Goal: Navigation & Orientation: Find specific page/section

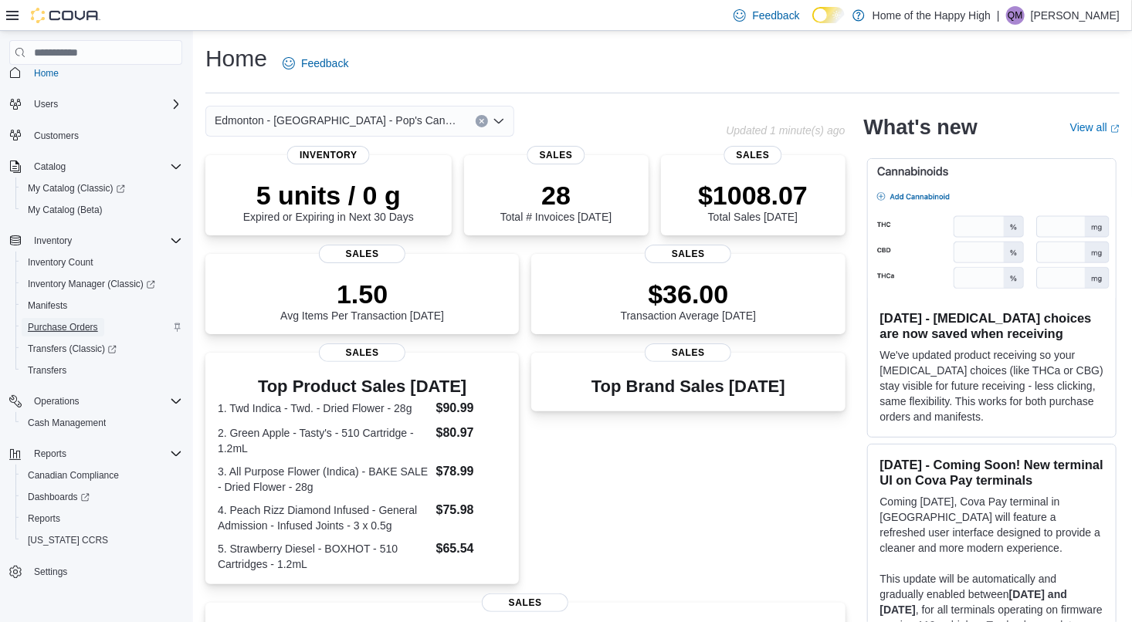
click at [73, 322] on span "Purchase Orders" at bounding box center [63, 327] width 70 height 12
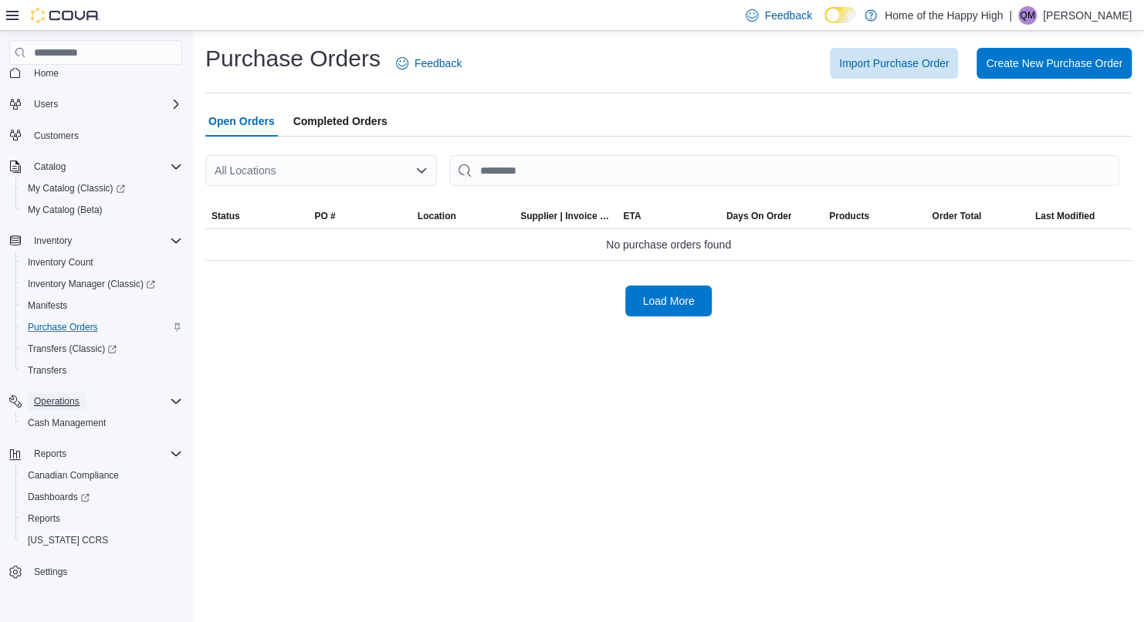
click at [62, 402] on span "Operations" at bounding box center [57, 401] width 46 height 12
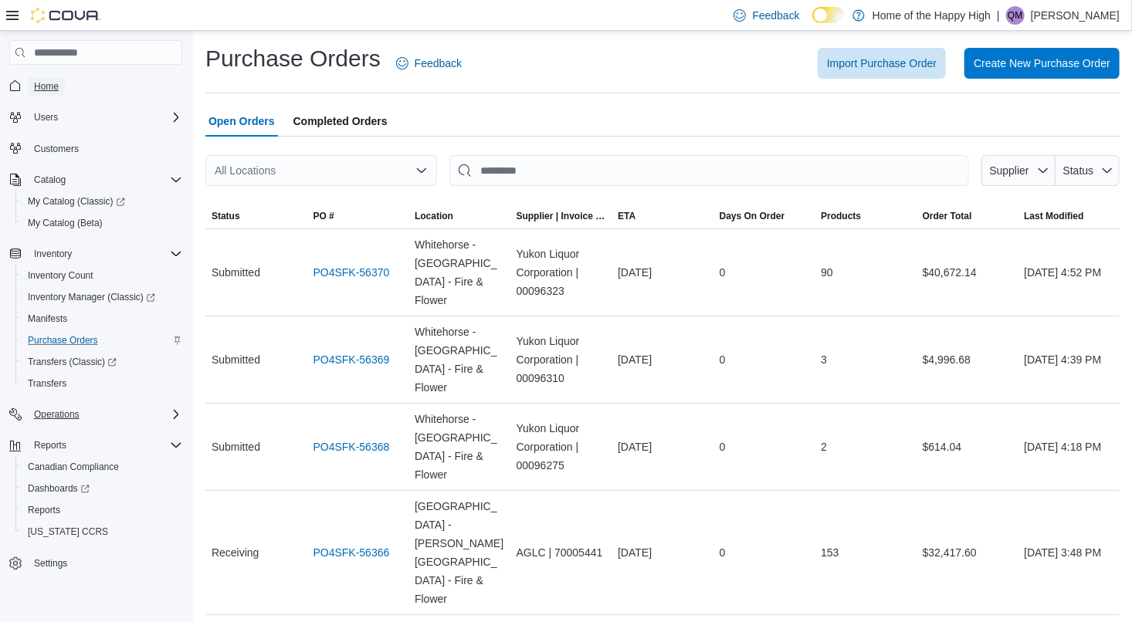
click at [53, 86] on span "Home" at bounding box center [46, 86] width 25 height 12
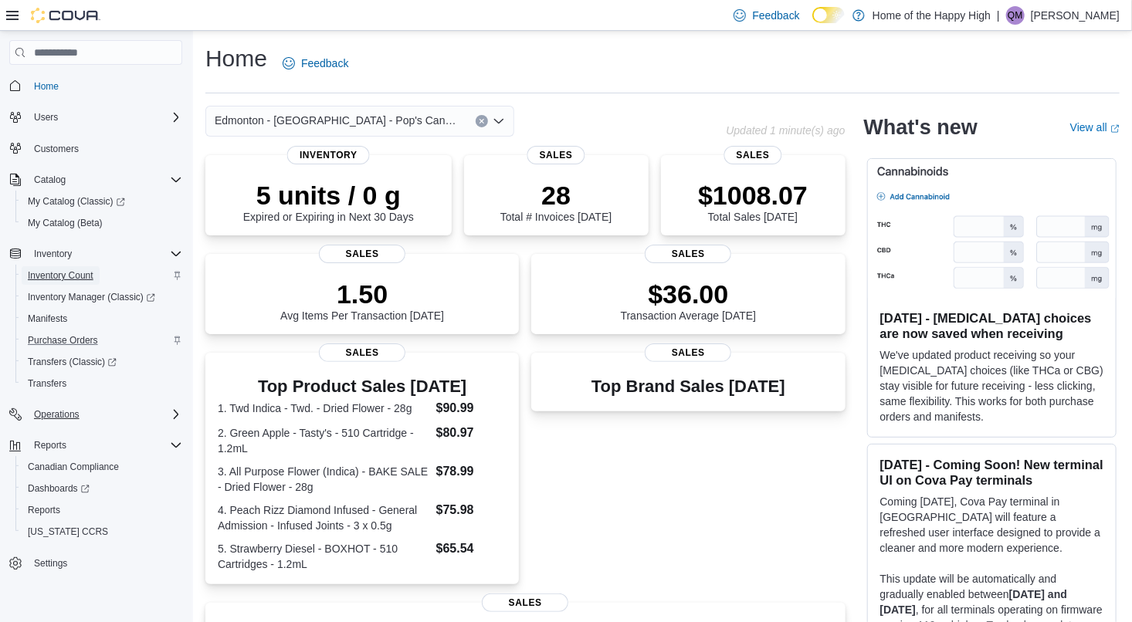
click at [65, 266] on span "Inventory Count" at bounding box center [61, 275] width 66 height 19
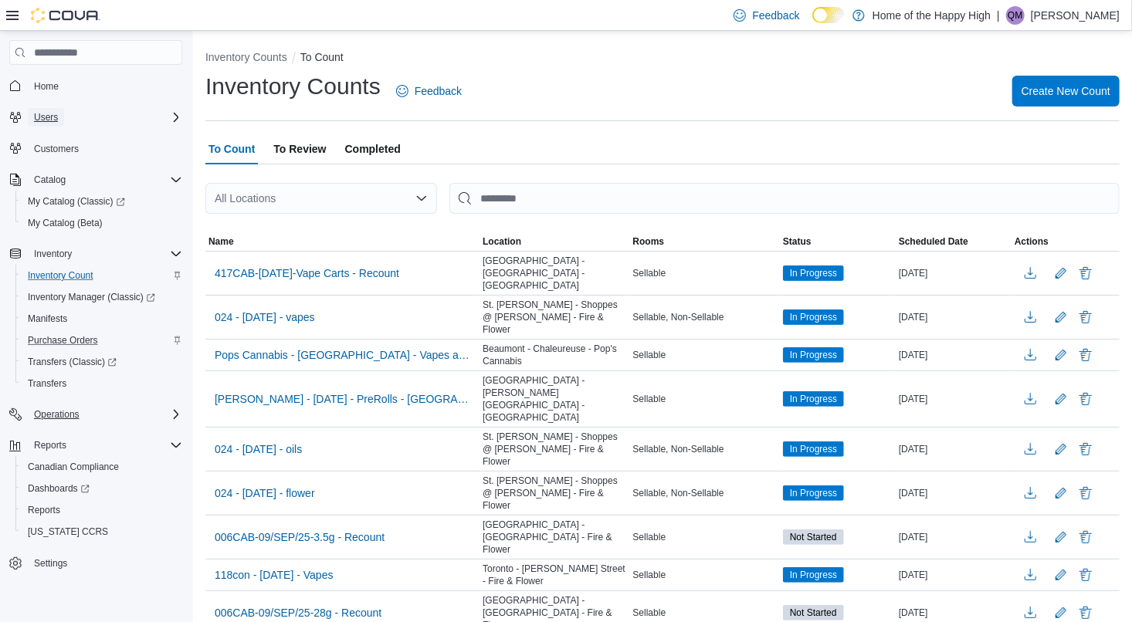
click at [53, 125] on span "Users" at bounding box center [46, 117] width 24 height 19
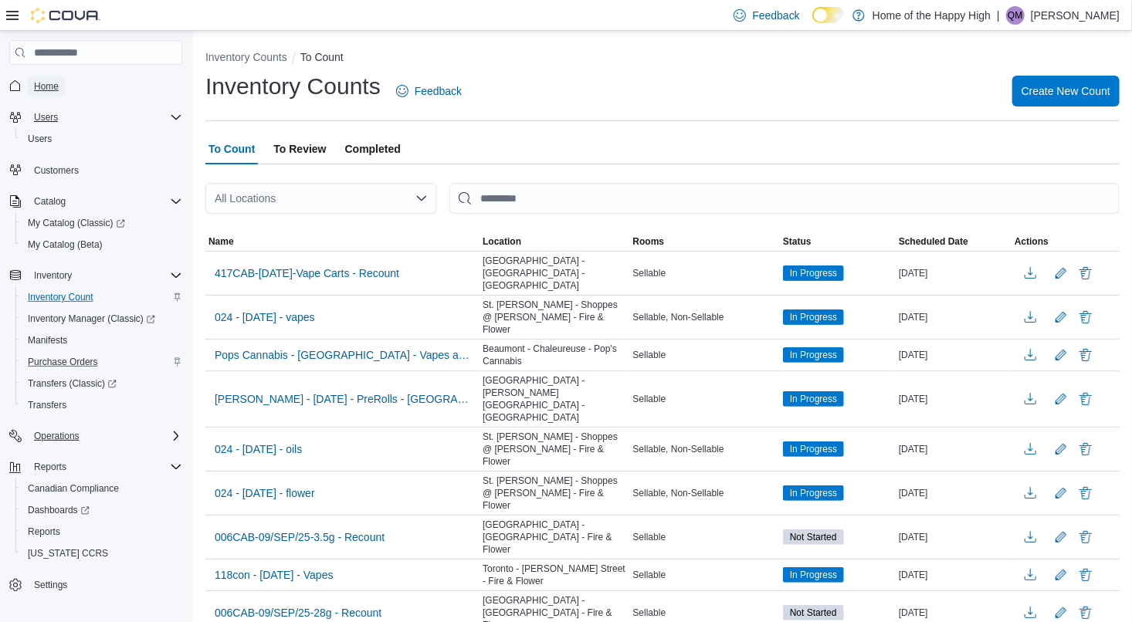
click at [55, 92] on span "Home" at bounding box center [46, 86] width 25 height 19
